Goal: Task Accomplishment & Management: Complete application form

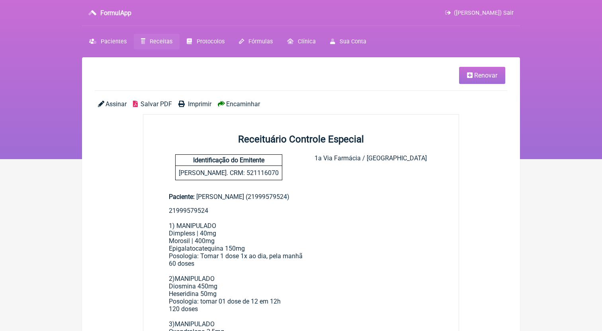
click at [149, 37] on link "Receitas" at bounding box center [157, 42] width 46 height 16
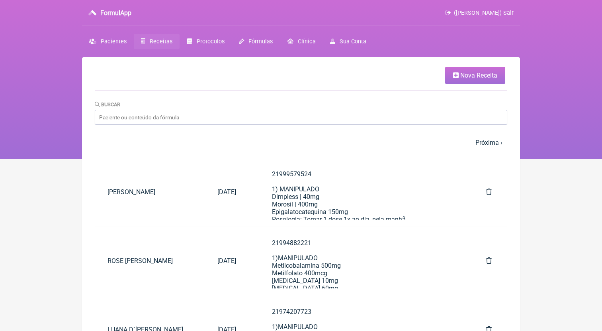
click at [478, 81] on link "Nova Receita" at bounding box center [475, 75] width 60 height 17
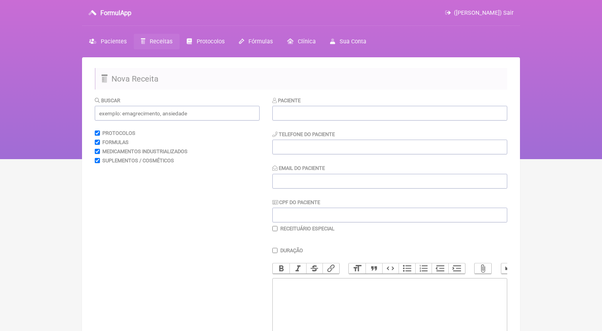
click at [361, 298] on trix-editor at bounding box center [389, 326] width 235 height 96
paste trix-editor "<div>21971631967<br>1) MANIPULADO<br>Cimicifuga Racemosa | 40mg<br>Tribulus 750…"
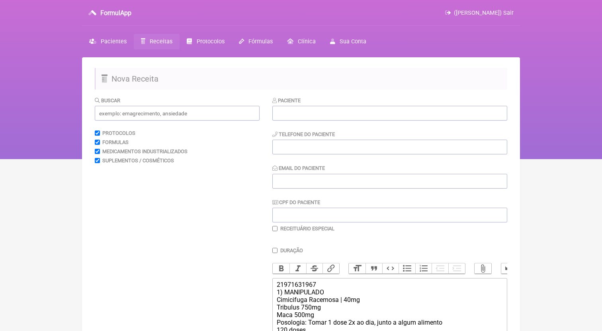
scroll to position [114, 0]
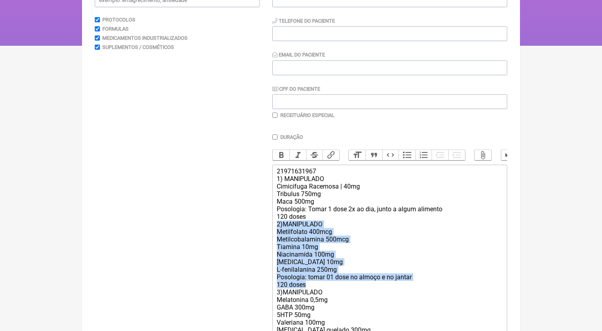
drag, startPoint x: 317, startPoint y: 286, endPoint x: 260, endPoint y: 229, distance: 81.4
click at [260, 229] on form "Buscar Protocolos Formulas Medicamentos Industrializados Suplementos / Cosmétic…" at bounding box center [301, 200] width 413 height 435
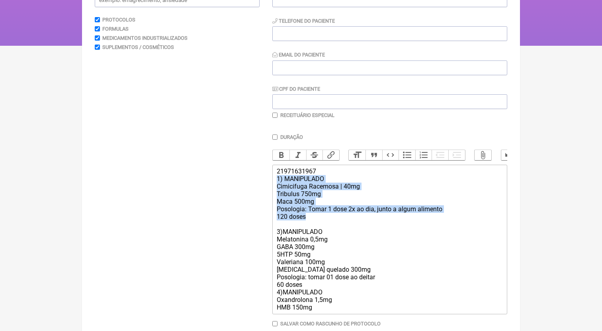
drag, startPoint x: 308, startPoint y: 222, endPoint x: 267, endPoint y: 182, distance: 56.9
click at [267, 182] on form "Buscar Protocolos Formulas Medicamentos Industrializados Suplementos / Cosmétic…" at bounding box center [301, 170] width 413 height 375
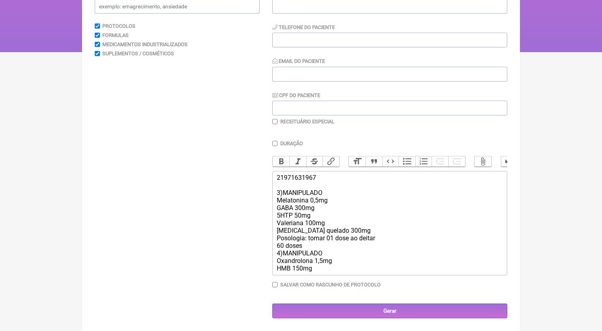
scroll to position [110, 0]
drag, startPoint x: 280, startPoint y: 194, endPoint x: 275, endPoint y: 193, distance: 4.8
click at [275, 193] on trix-editor "21971631967 3)MANIPULADO Melatonina 0,5mg GABA 300mg 5HTP 50mg Valeriana 100mg …" at bounding box center [389, 223] width 235 height 104
click at [392, 244] on div "21971631967 1)MANIPULADO Melatonina 0,5mg GABA 300mg 5HTP 50mg Valeriana 100mg …" at bounding box center [390, 223] width 226 height 98
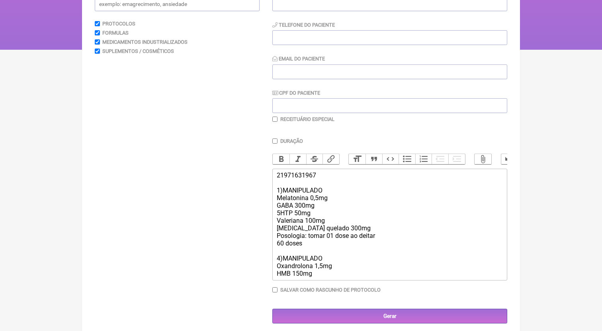
click at [295, 258] on div "21971631967 1)MANIPULADO Melatonina 0,5mg GABA 300mg 5HTP 50mg Valeriana 100mg …" at bounding box center [390, 225] width 226 height 106
click at [274, 260] on trix-editor "21971631967 1)MANIPULADO Melatonina 0,5mg GABA 300mg 5HTP 50mg Valeriana 100mg …" at bounding box center [389, 225] width 235 height 112
click at [281, 262] on div "21971631967 1)MANIPULADO Melatonina 0,5mg GABA 300mg 5HTP 50mg Valeriana 100mg …" at bounding box center [390, 225] width 226 height 106
click at [318, 280] on trix-editor "21971631967 1)MANIPULADO Melatonina 0,5mg GABA 300mg 5HTP 50mg Valeriana 100mg …" at bounding box center [389, 225] width 235 height 112
paste trix-editor "Posologia: tomar 01 dose de 12 em 12h<br>120 doses"
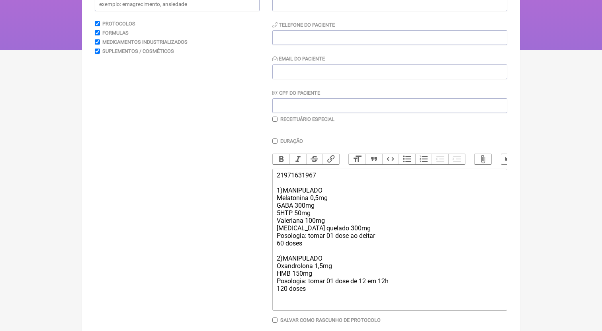
paste trix-editor "<div>21971631967<br><br>1)MANIPULADO<br>Melatonina 0,5mg<br>GABA 300mg<br>5HTP …"
drag, startPoint x: 280, startPoint y: 307, endPoint x: 274, endPoint y: 307, distance: 6.0
click at [274, 307] on trix-editor "21971631967 1)MANIPULADO Melatonina 0,5mg GABA 300mg 5HTP 50mg Valeriana 100mg …" at bounding box center [389, 251] width 235 height 165
type trix-editor "<div>21971631967<br><br>1)MANIPULADO<br>Melatonina 0,5mg<br>GABA 300mg<br>5HTP …"
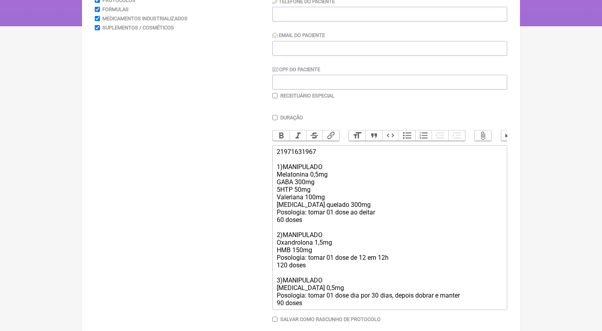
click at [325, 310] on trix-editor "21971631967 1)MANIPULADO Melatonina 0,5mg GABA 300mg 5HTP 50mg Valeriana 100mg …" at bounding box center [389, 227] width 235 height 165
click at [302, 302] on div "21971631967 1)MANIPULADO Melatonina 0,5mg GABA 300mg 5HTP 50mg Valeriana 100mg …" at bounding box center [390, 227] width 226 height 159
